Goal: Manage account settings: Manage account settings

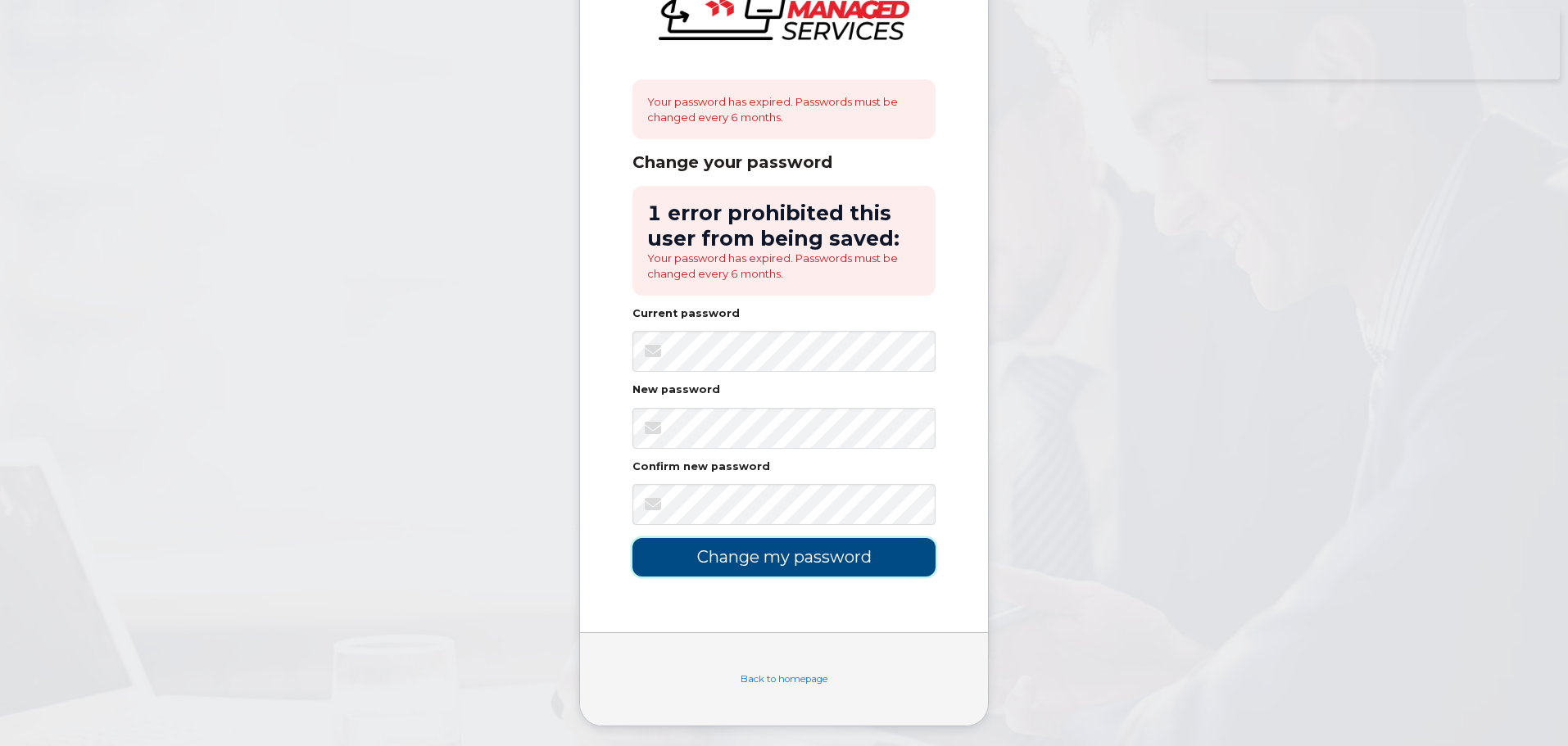
scroll to position [98, 0]
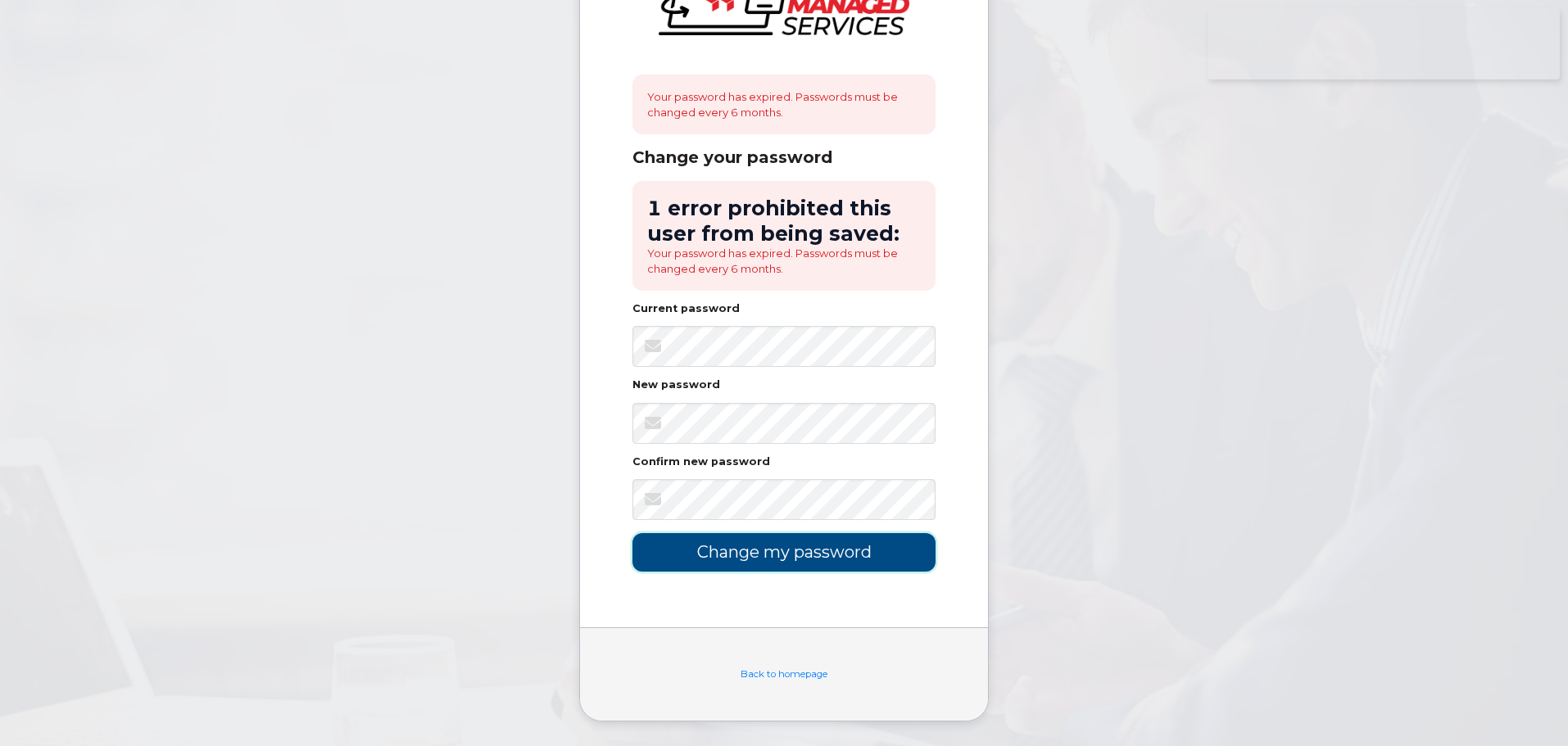
click at [845, 566] on input "Change my password" at bounding box center [784, 552] width 303 height 39
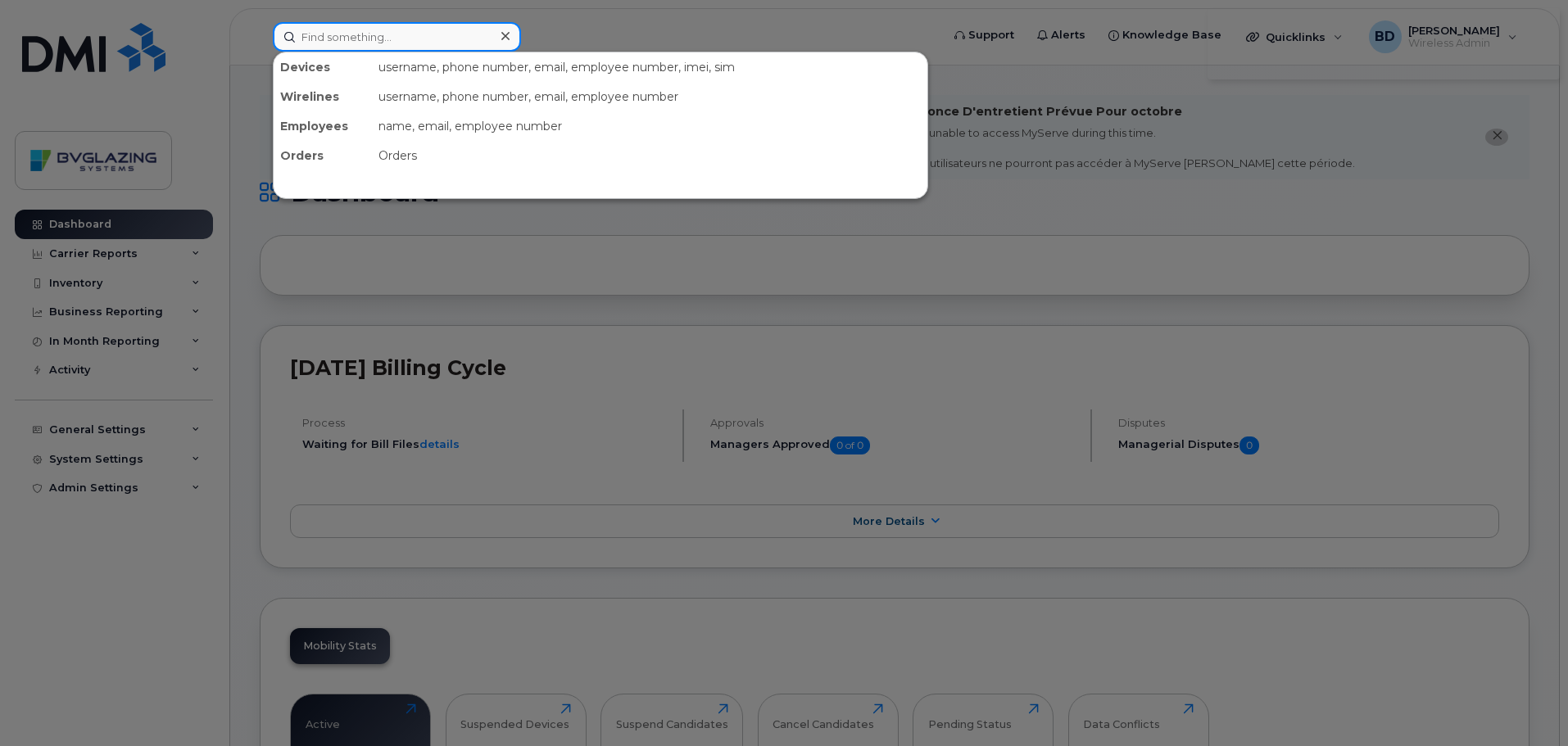
click at [422, 34] on input at bounding box center [397, 37] width 249 height 29
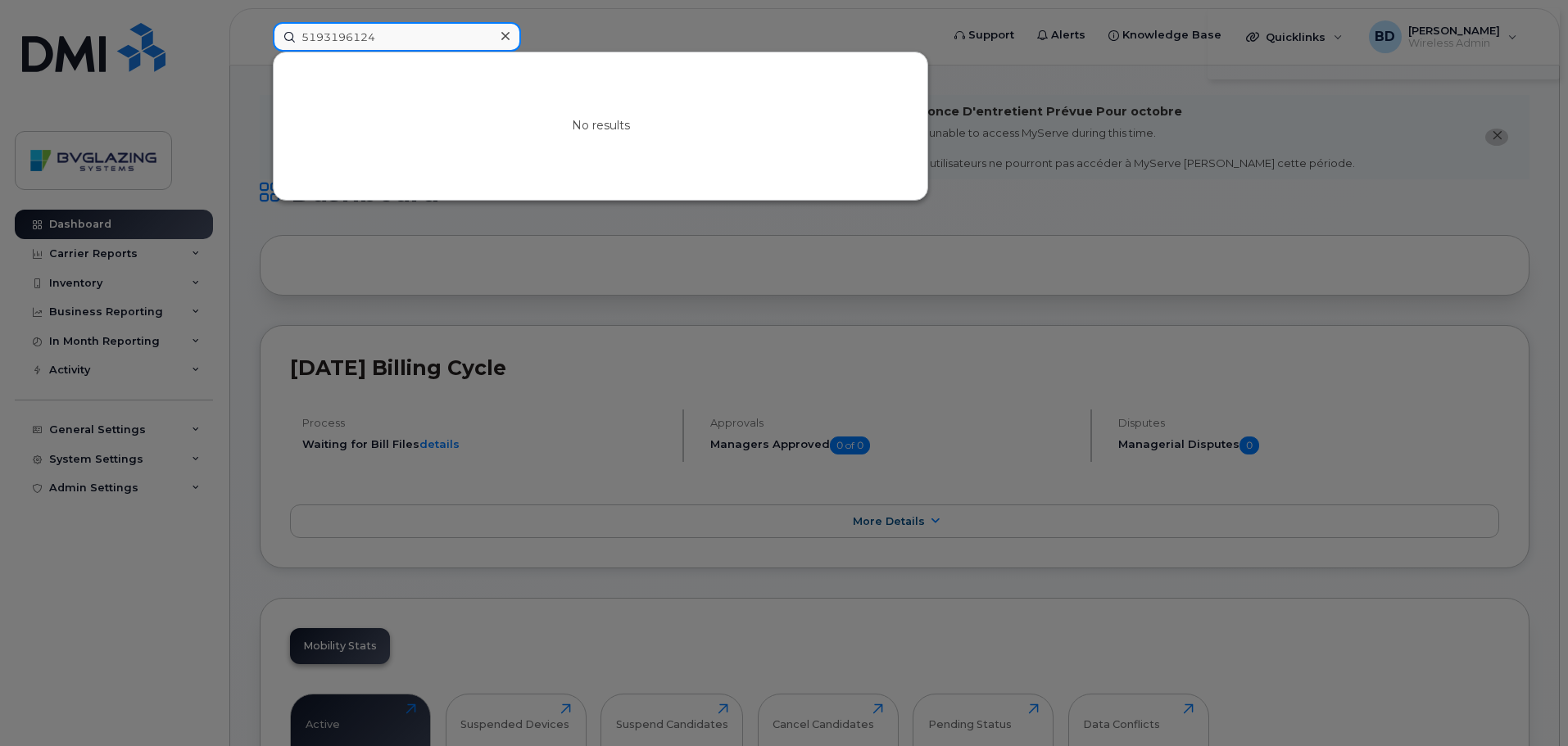
type input "5193196124"
